Goal: Task Accomplishment & Management: Complete application form

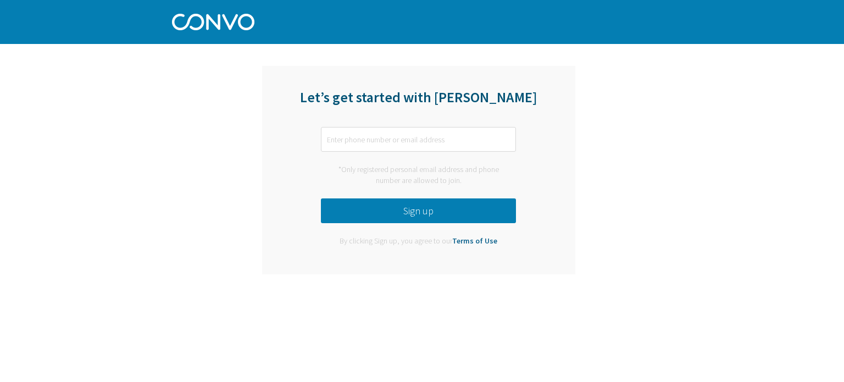
click at [392, 215] on button "Sign up" at bounding box center [418, 210] width 195 height 25
click at [404, 137] on input "text" at bounding box center [418, 139] width 195 height 25
type input "1605869@fcpsschools.net"
click at [462, 205] on button "Sign up" at bounding box center [418, 210] width 195 height 25
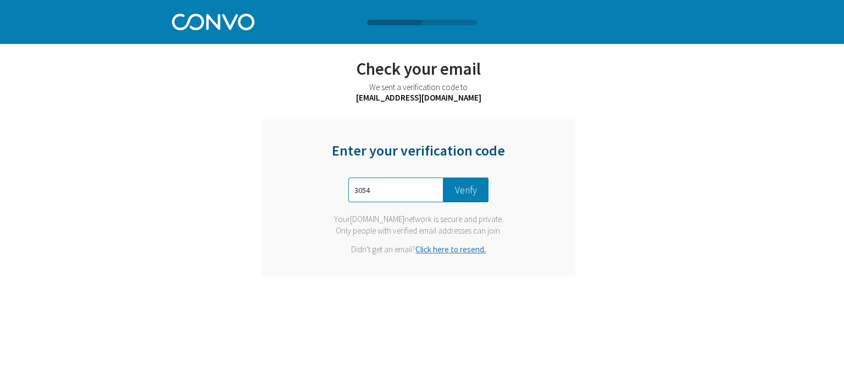
type input "3054"
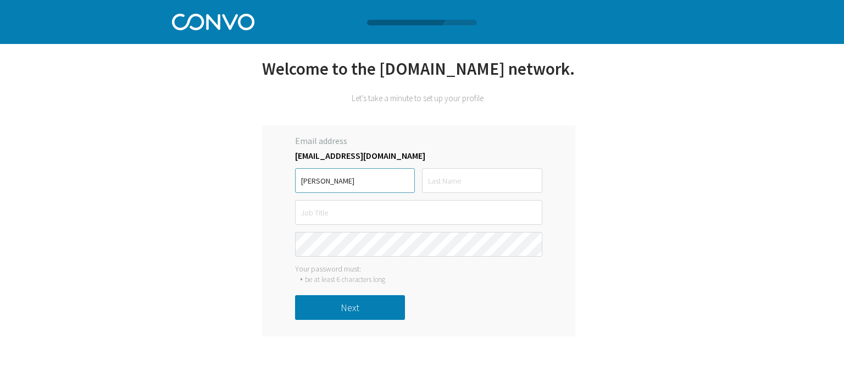
type input "cindy"
click at [464, 173] on input "text" at bounding box center [482, 180] width 120 height 25
type input "osorio"
click at [415, 220] on input "text" at bounding box center [418, 212] width 247 height 25
type input "cindy"
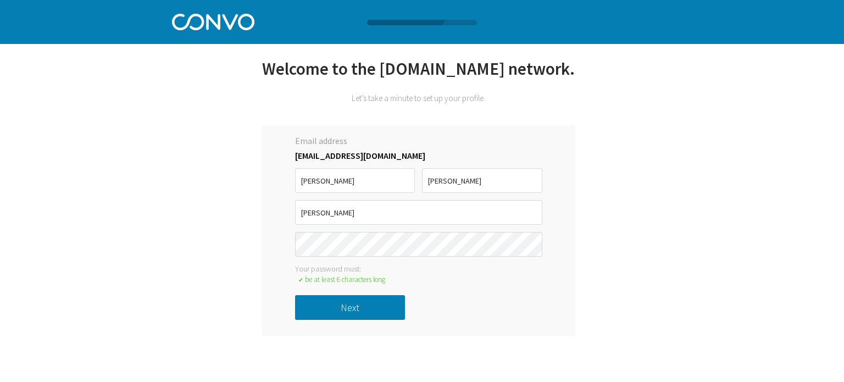
click at [385, 302] on button "Next" at bounding box center [350, 307] width 110 height 25
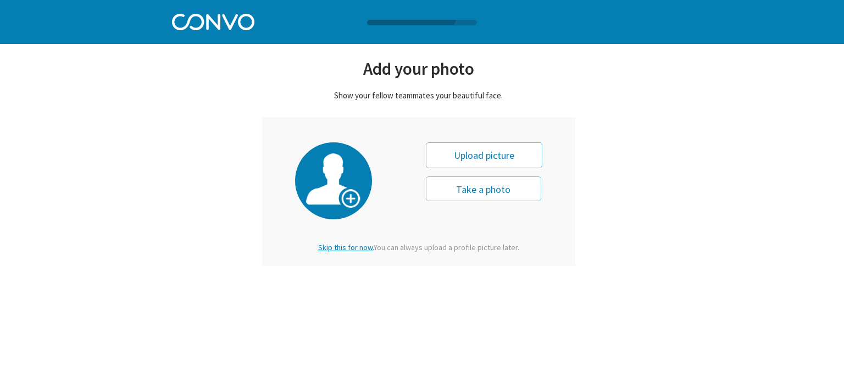
click at [353, 243] on span "Skip this for now." at bounding box center [345, 247] width 55 height 10
